Goal: Task Accomplishment & Management: Complete application form

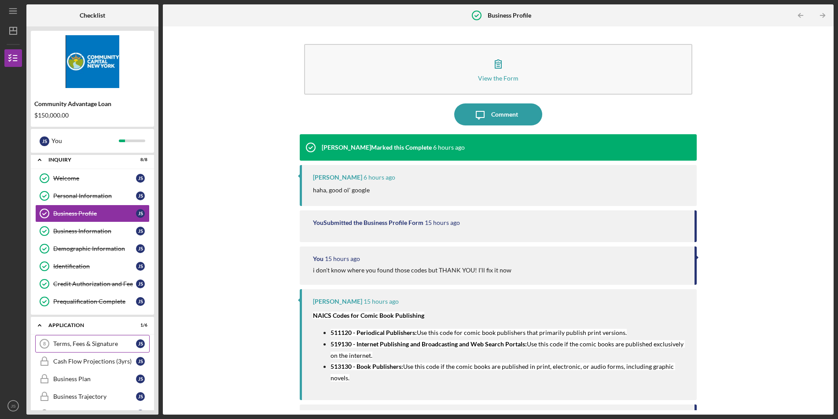
scroll to position [5, 0]
click at [102, 347] on link "Terms, Fees & Signature 8 Terms, Fees & Signature J S" at bounding box center [92, 342] width 114 height 18
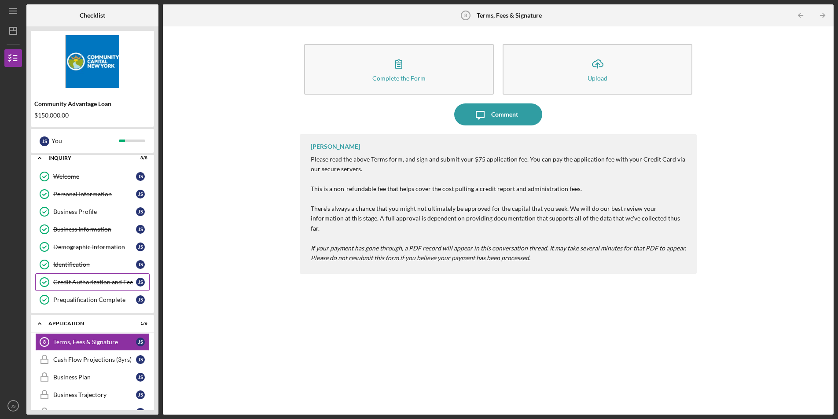
click at [101, 282] on div "Credit Authorization and Fee" at bounding box center [94, 281] width 83 height 7
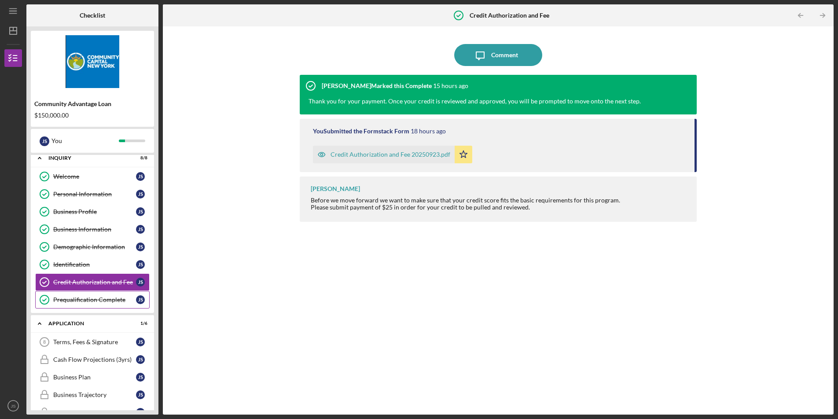
click at [104, 296] on div "Prequalification Complete" at bounding box center [94, 299] width 83 height 7
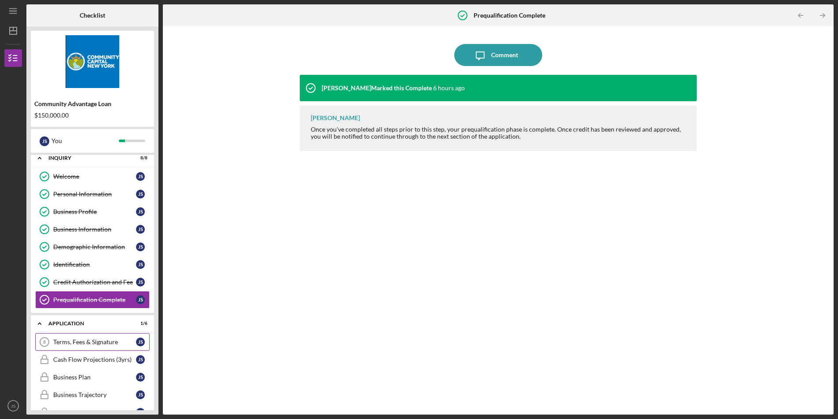
click at [95, 343] on div "Terms, Fees & Signature" at bounding box center [94, 341] width 83 height 7
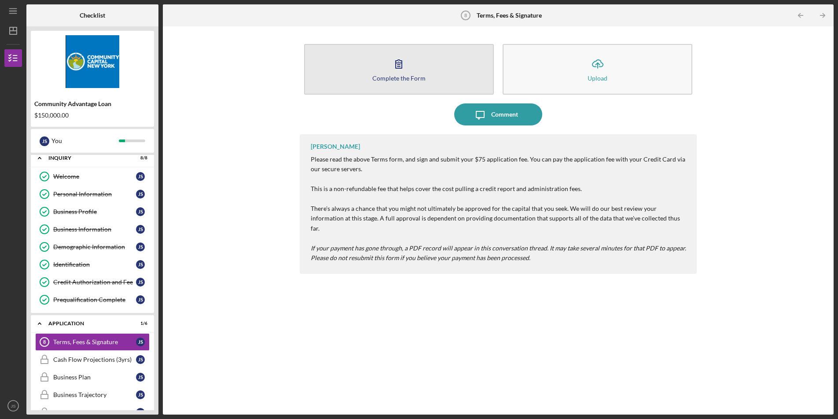
click at [424, 69] on button "Complete the Form Form" at bounding box center [399, 69] width 190 height 51
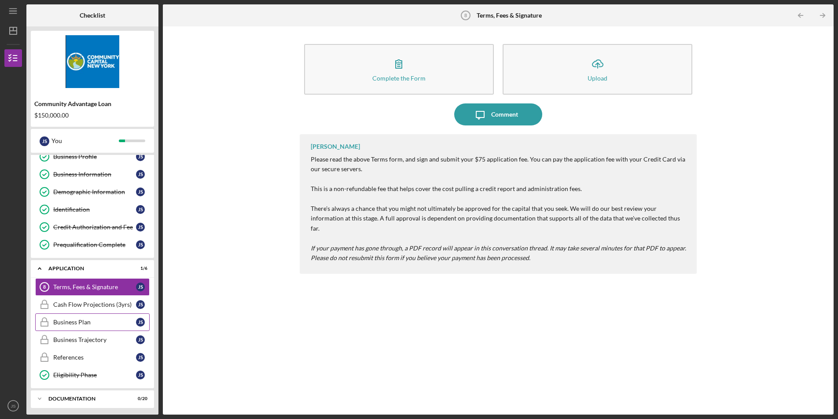
scroll to position [71, 0]
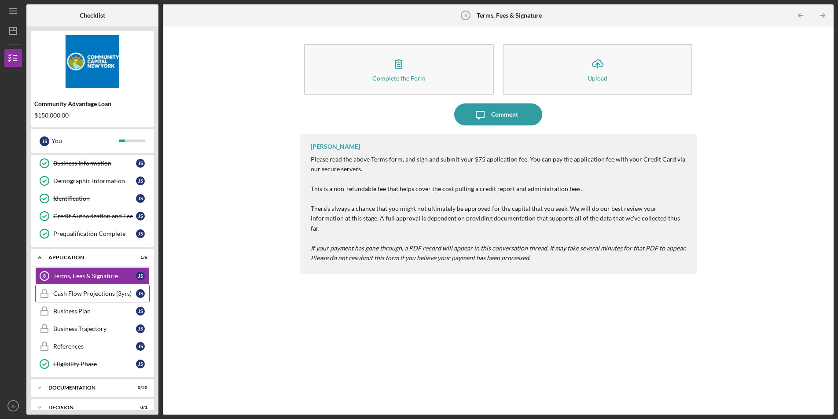
click at [116, 296] on div "Cash Flow Projections (3yrs)" at bounding box center [94, 293] width 83 height 7
